Goal: Task Accomplishment & Management: Manage account settings

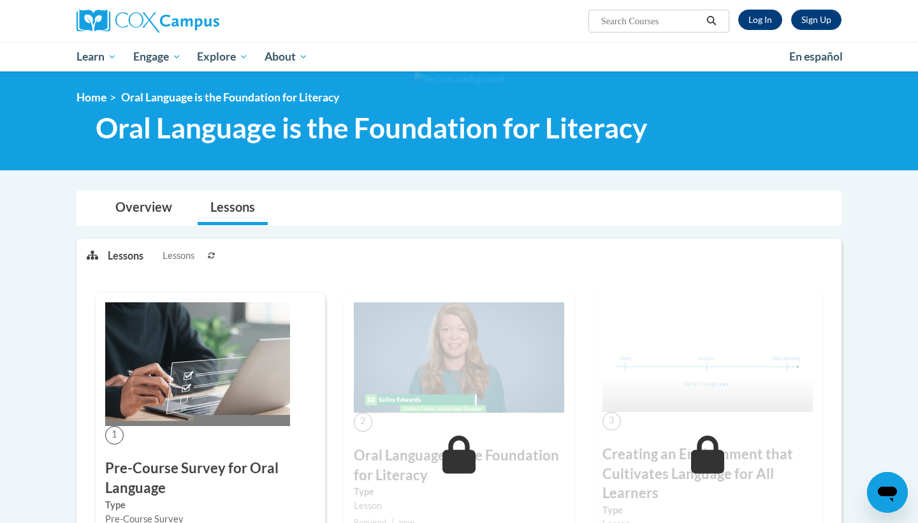
click at [750, 26] on link "Log In" at bounding box center [760, 20] width 44 height 20
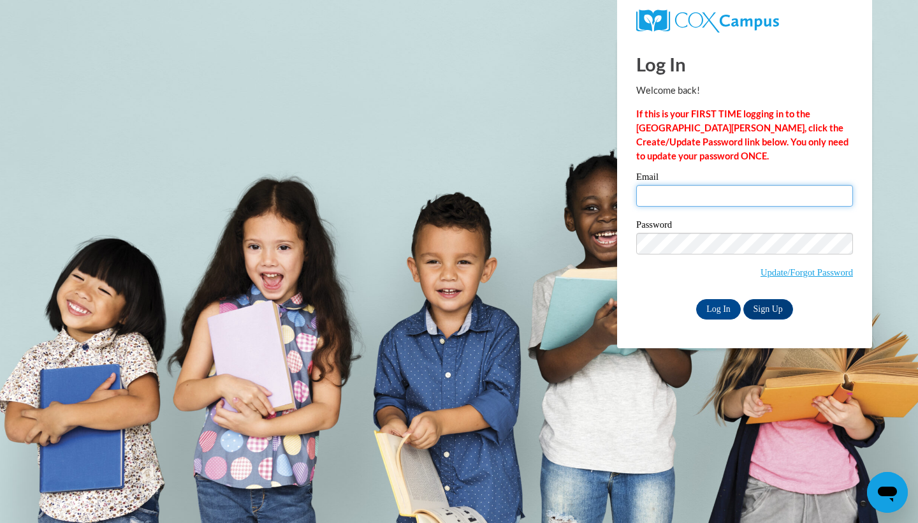
type input "[EMAIL_ADDRESS][DOMAIN_NAME]"
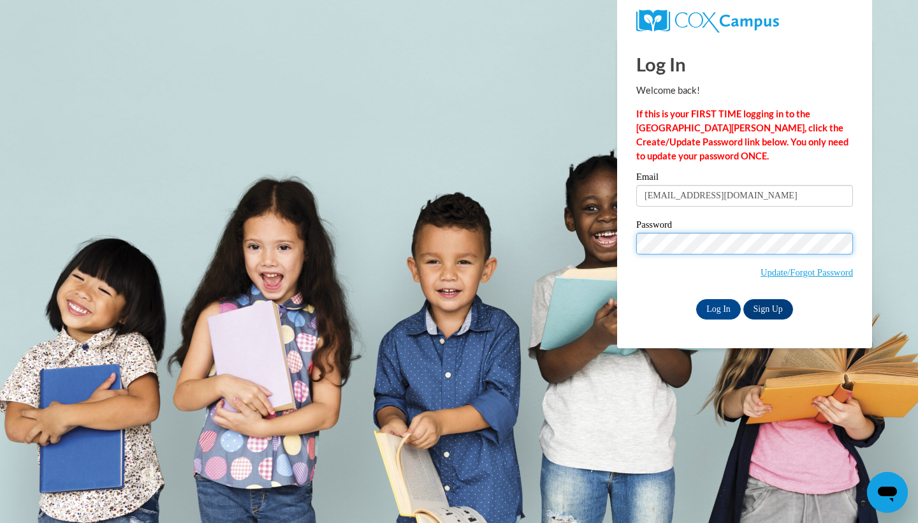
click at [717, 308] on input "Log In" at bounding box center [718, 309] width 45 height 20
click at [704, 303] on input "Log In" at bounding box center [718, 309] width 45 height 20
